Goal: Information Seeking & Learning: Understand process/instructions

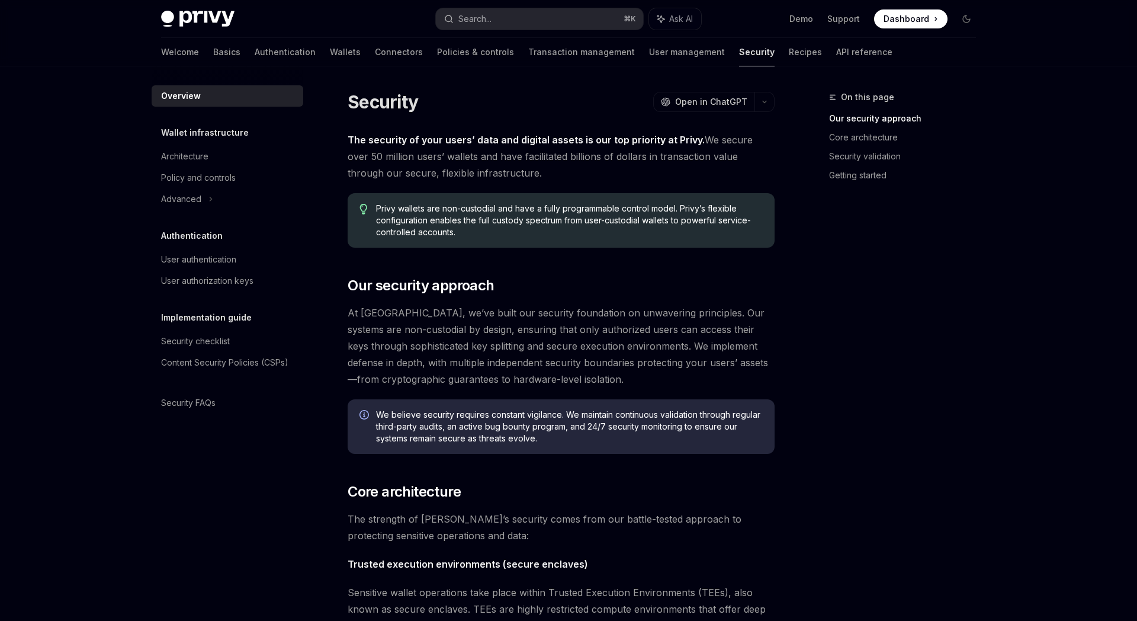
click at [207, 28] on div "Privy Docs home page Search... ⌘ K Ask AI Demo Support Dashboard Dashboard Sear…" at bounding box center [568, 19] width 815 height 38
click at [209, 23] on img at bounding box center [197, 19] width 73 height 17
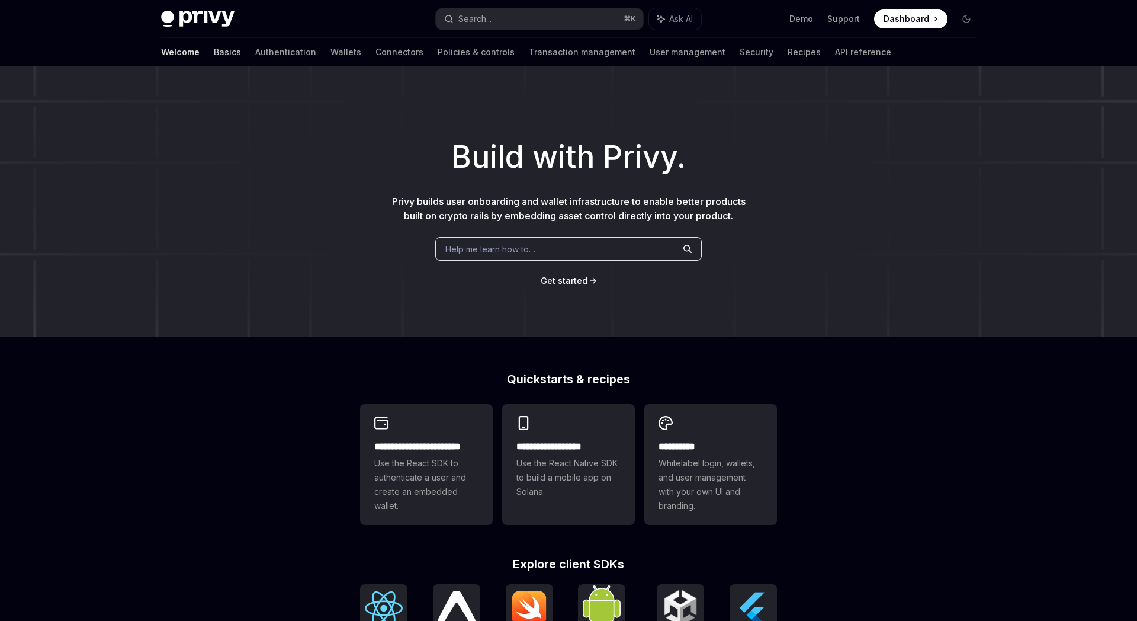
click at [214, 48] on link "Basics" at bounding box center [227, 52] width 27 height 28
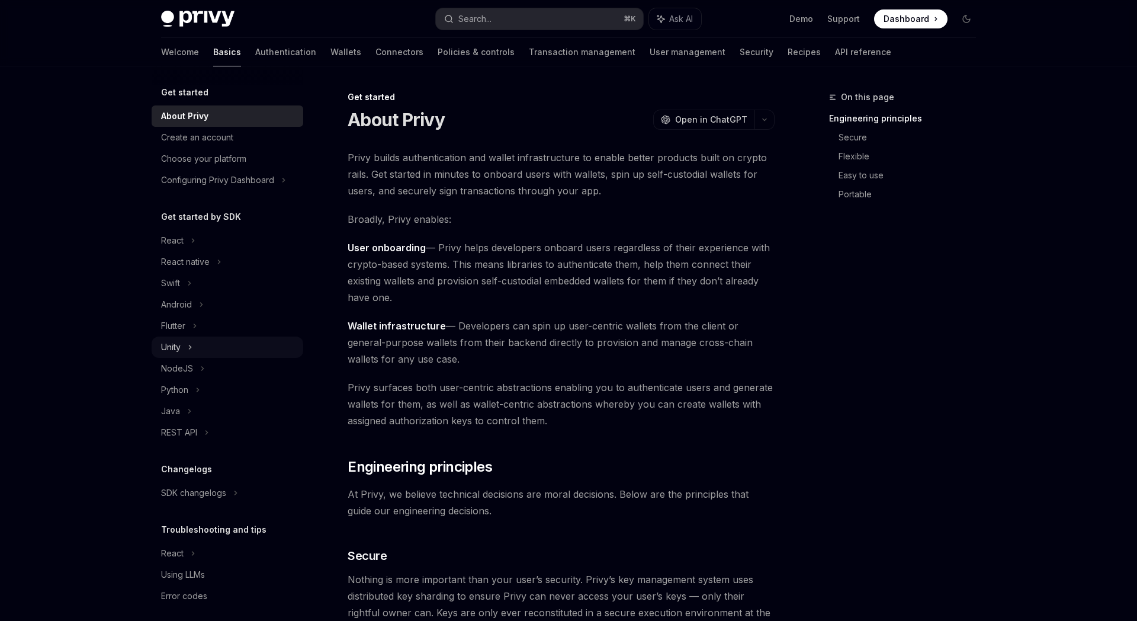
click at [199, 342] on div "Unity" at bounding box center [228, 346] width 152 height 21
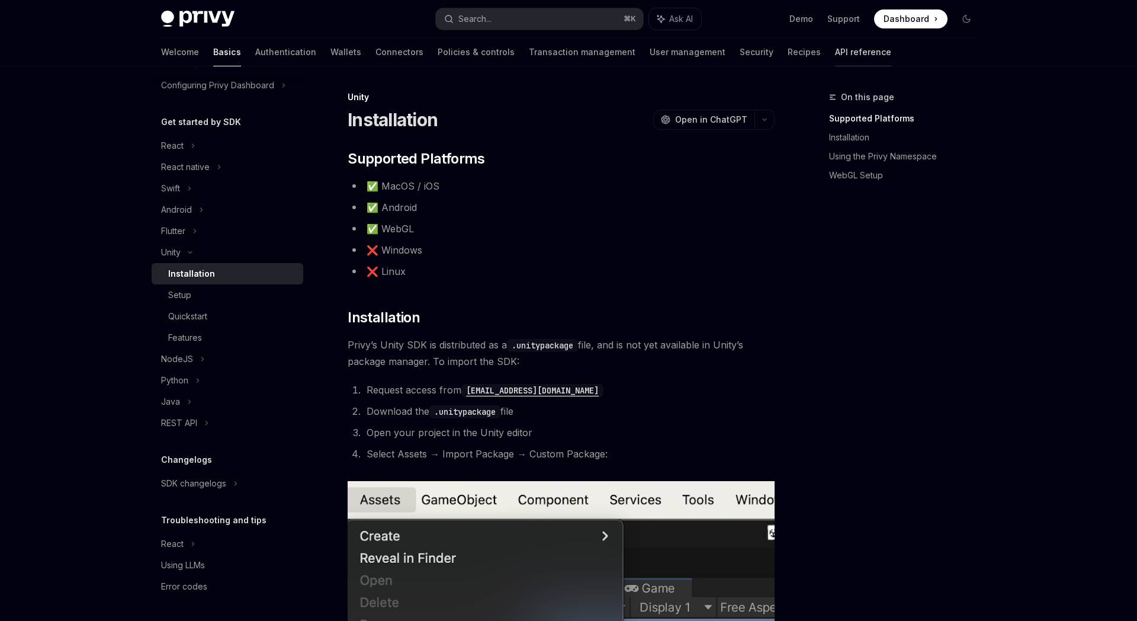
click at [835, 51] on link "API reference" at bounding box center [863, 52] width 56 height 28
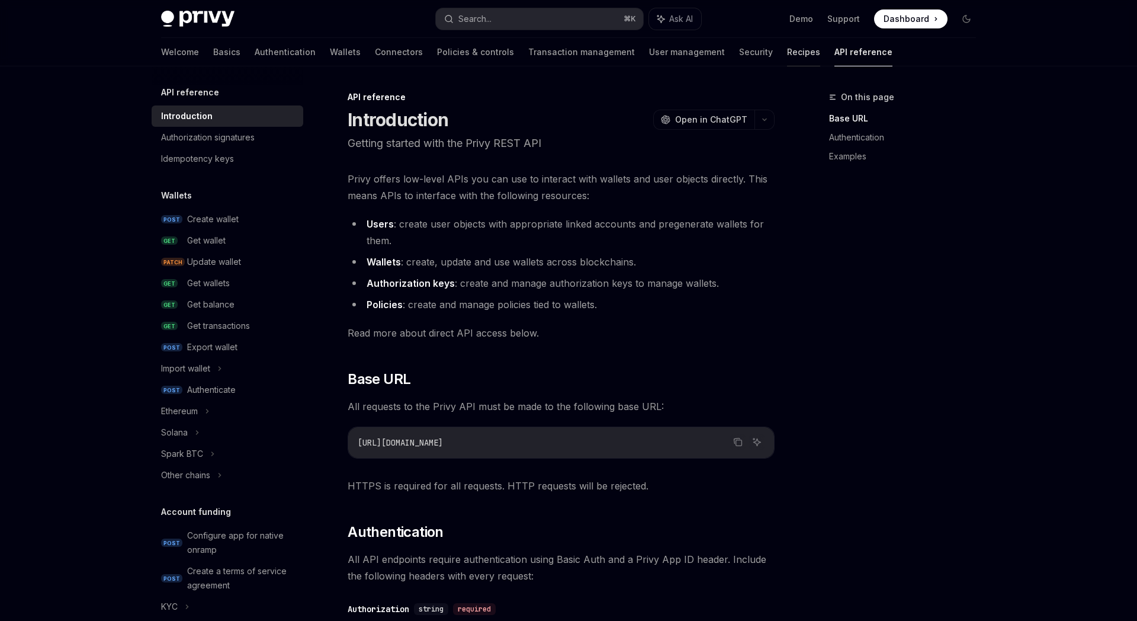
click at [787, 56] on link "Recipes" at bounding box center [803, 52] width 33 height 28
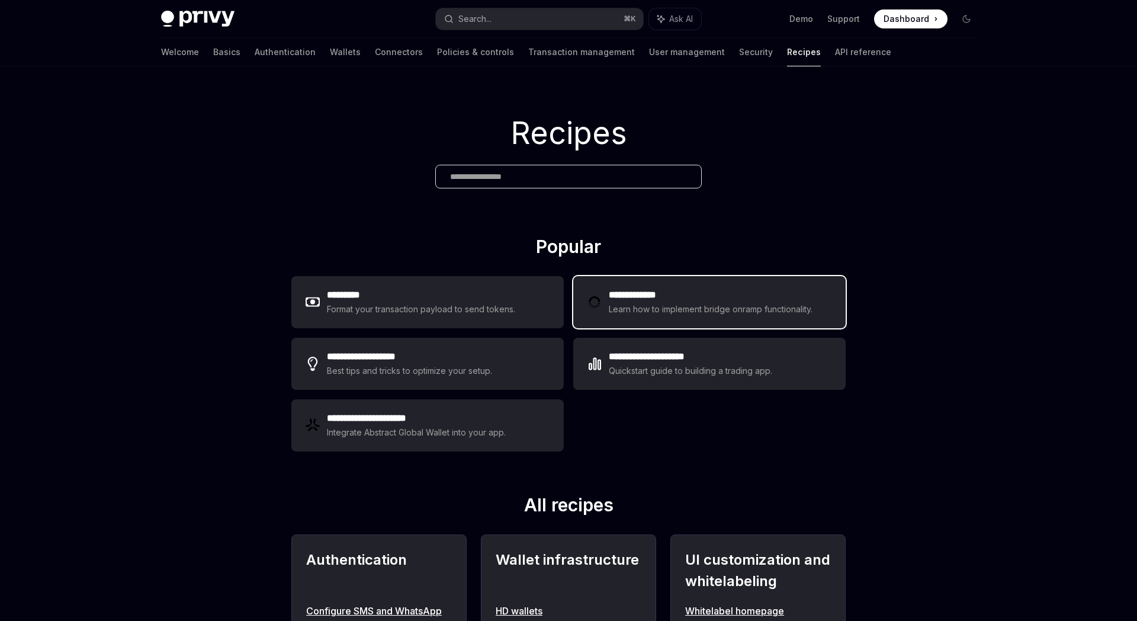
click at [730, 304] on div "Learn how to implement bridge onramp functionality." at bounding box center [712, 309] width 207 height 14
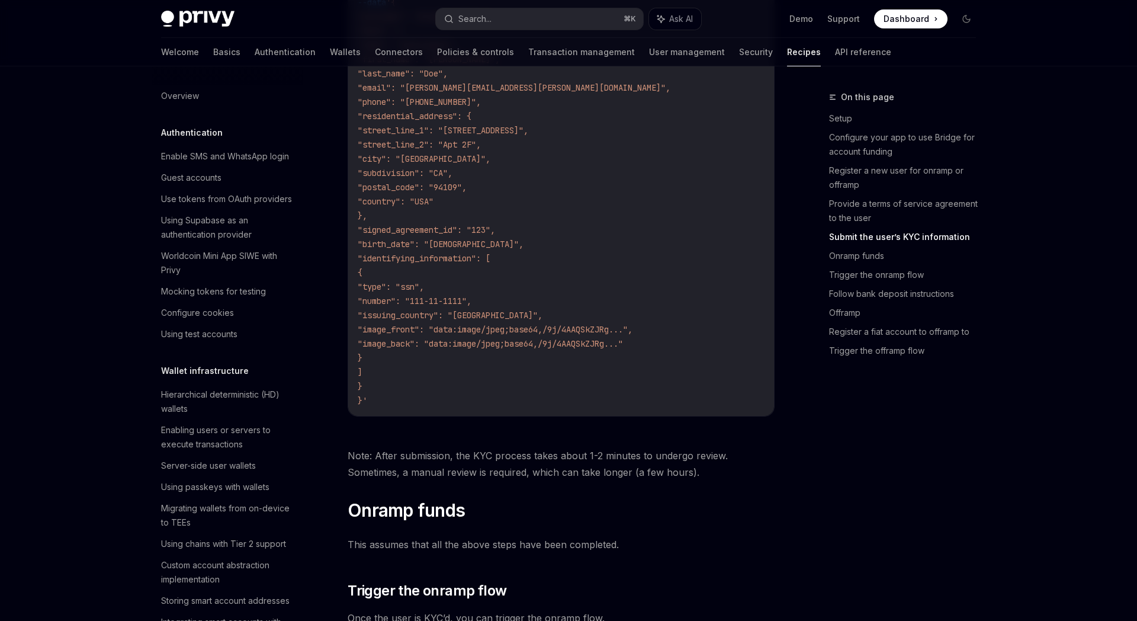
scroll to position [1979, 0]
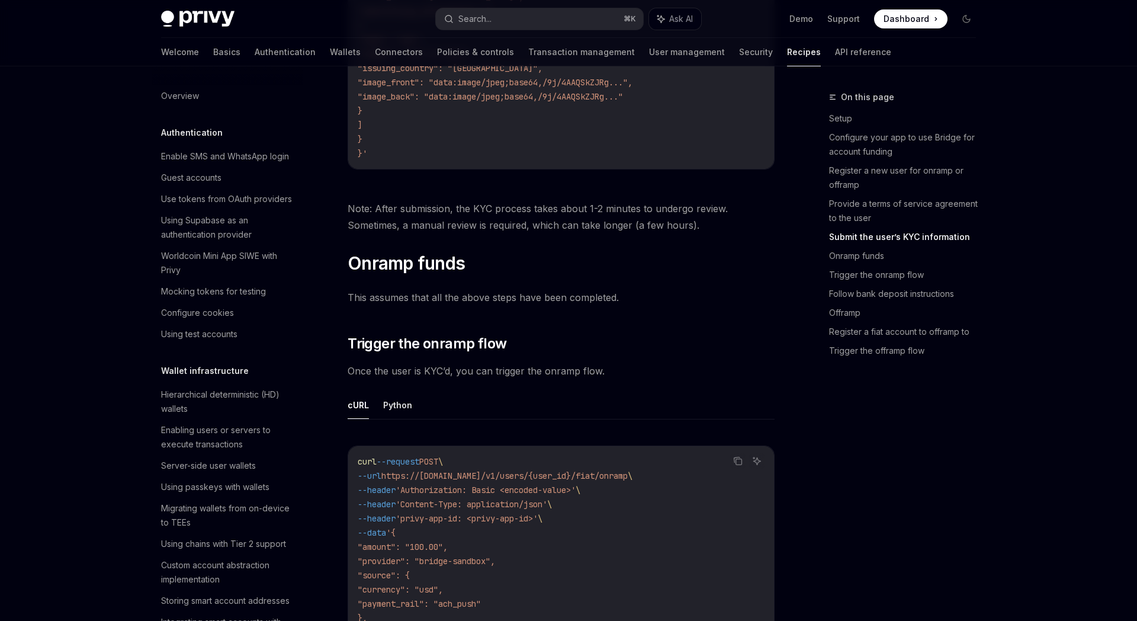
click at [899, 21] on span "Dashboard" at bounding box center [907, 19] width 46 height 12
type textarea "*"
